Goal: Transaction & Acquisition: Download file/media

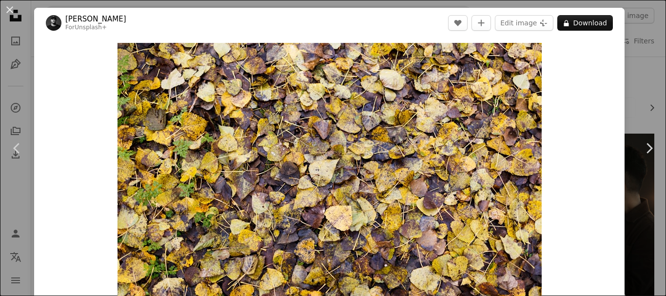
scroll to position [97, 0]
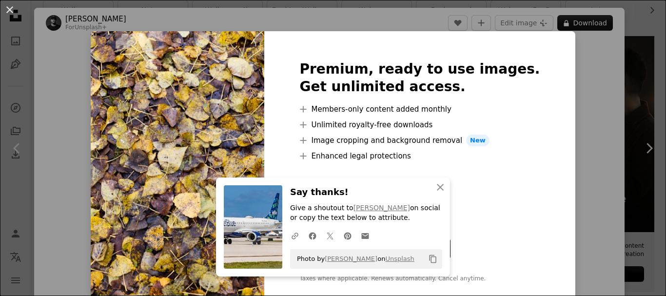
click at [606, 96] on div "An X shape Premium, ready to use images. Get unlimited access. A plus sign Memb…" at bounding box center [333, 148] width 666 height 296
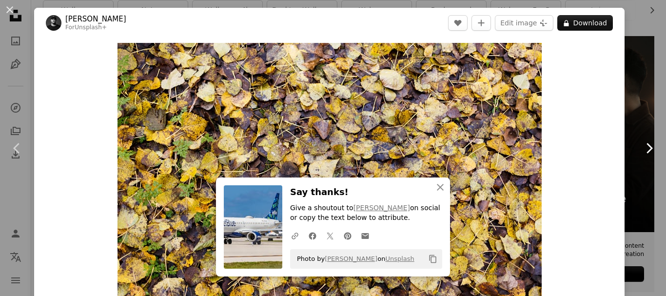
click at [644, 146] on icon "Chevron right" at bounding box center [649, 148] width 16 height 16
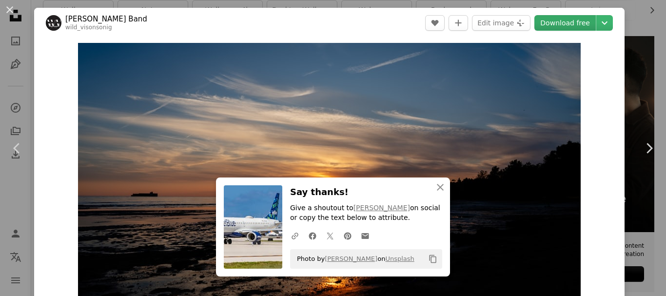
click at [563, 22] on link "Download free" at bounding box center [564, 23] width 61 height 16
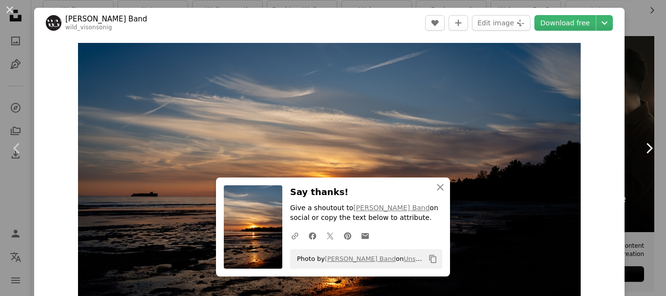
click at [641, 143] on icon "Chevron right" at bounding box center [649, 148] width 16 height 16
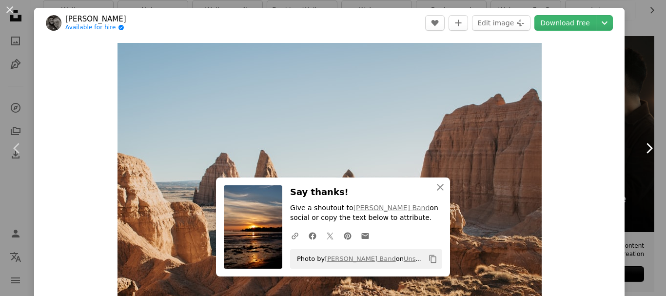
click at [641, 143] on icon "Chevron right" at bounding box center [649, 148] width 16 height 16
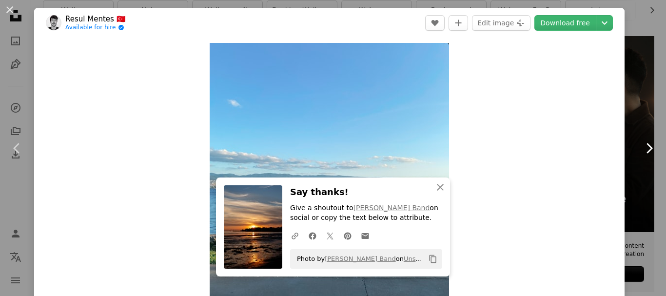
click at [641, 143] on icon "Chevron right" at bounding box center [649, 148] width 16 height 16
